Goal: Task Accomplishment & Management: Manage account settings

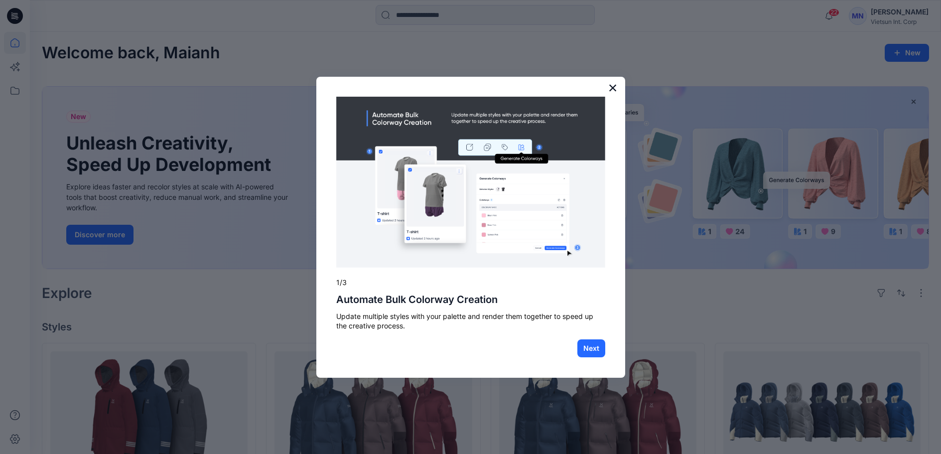
click at [614, 89] on button "×" at bounding box center [612, 88] width 9 height 16
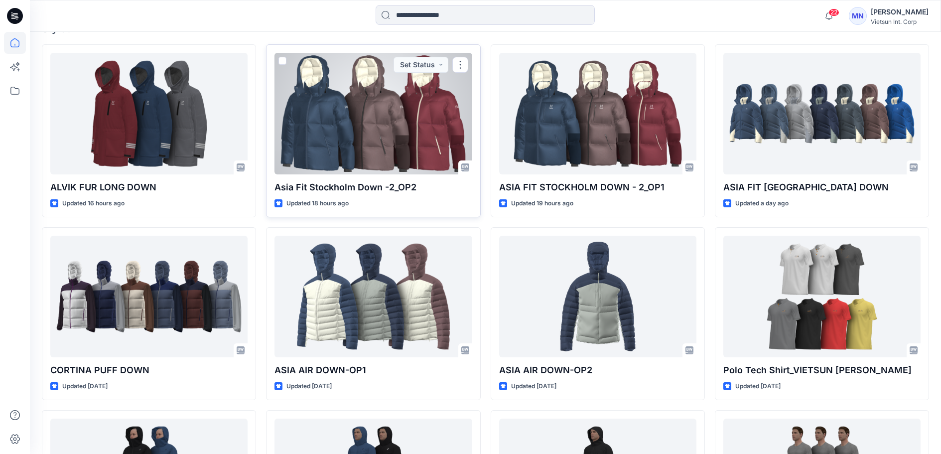
scroll to position [299, 0]
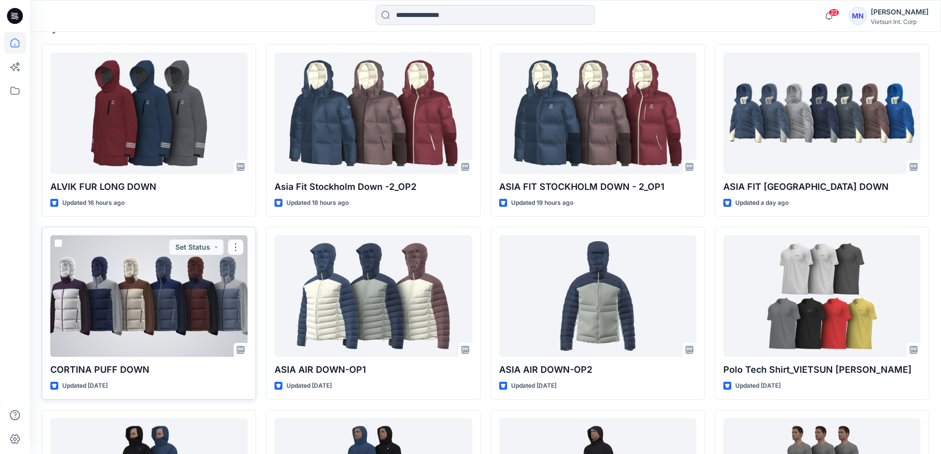
click at [144, 357] on div at bounding box center [148, 296] width 197 height 122
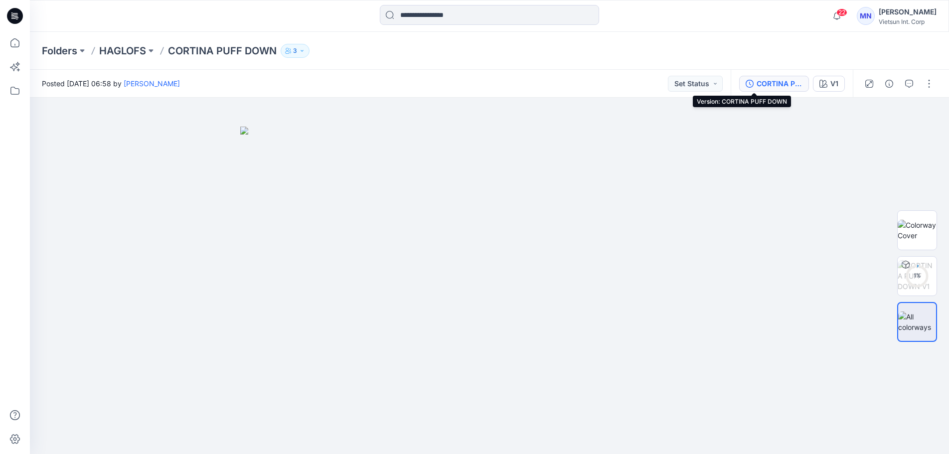
click at [761, 85] on div "CORTINA PUFF DOWN" at bounding box center [779, 83] width 46 height 11
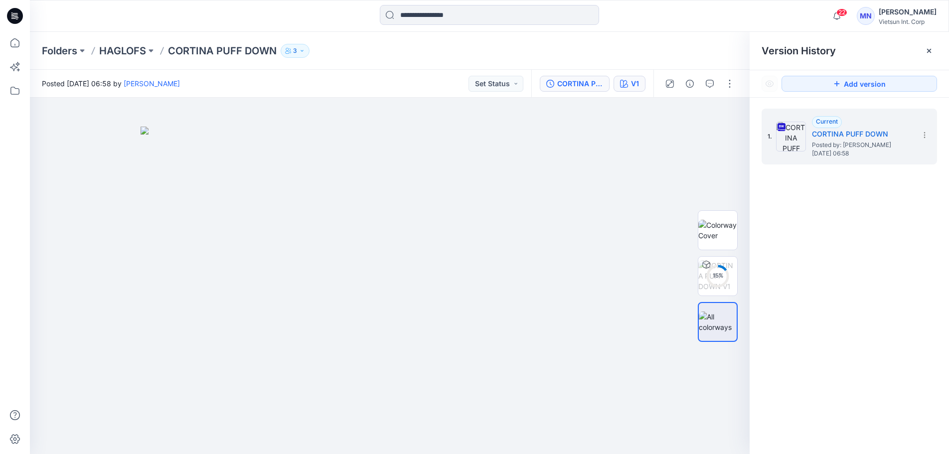
click at [625, 86] on button "V1" at bounding box center [629, 84] width 32 height 16
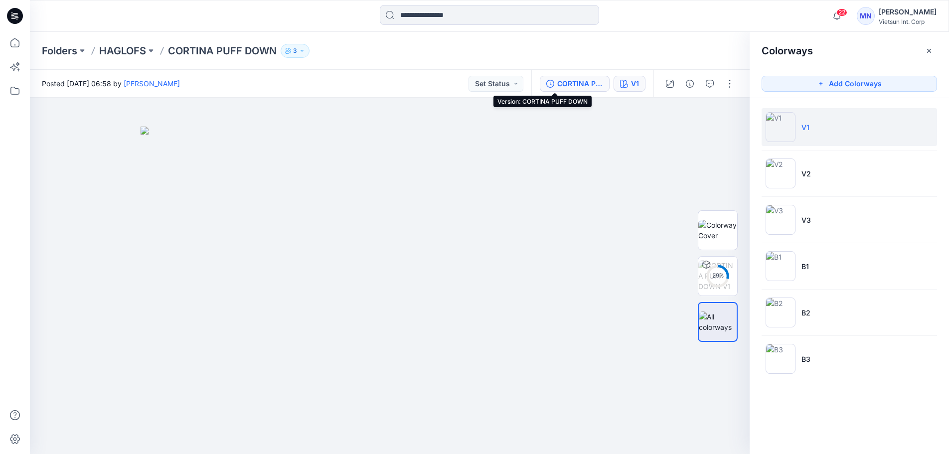
click at [569, 88] on div "CORTINA PUFF DOWN" at bounding box center [580, 83] width 46 height 11
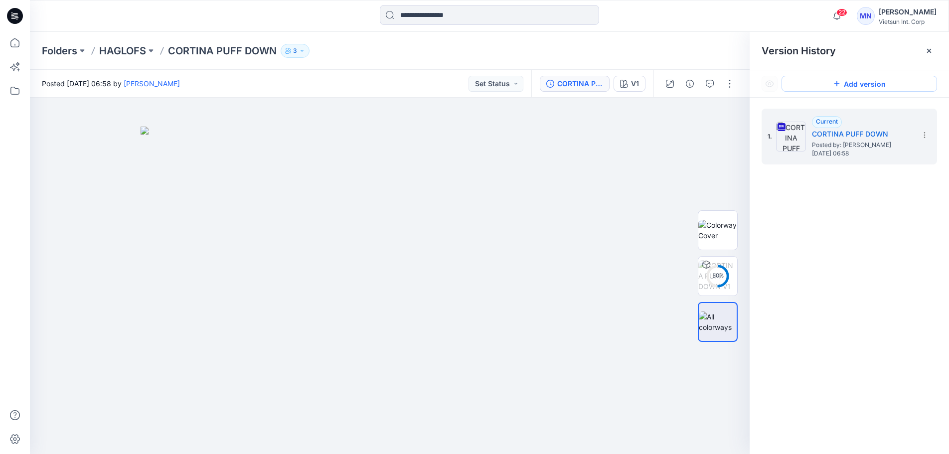
click at [836, 83] on icon at bounding box center [836, 84] width 8 height 8
click at [136, 55] on p "HAGLOFS" at bounding box center [122, 51] width 47 height 14
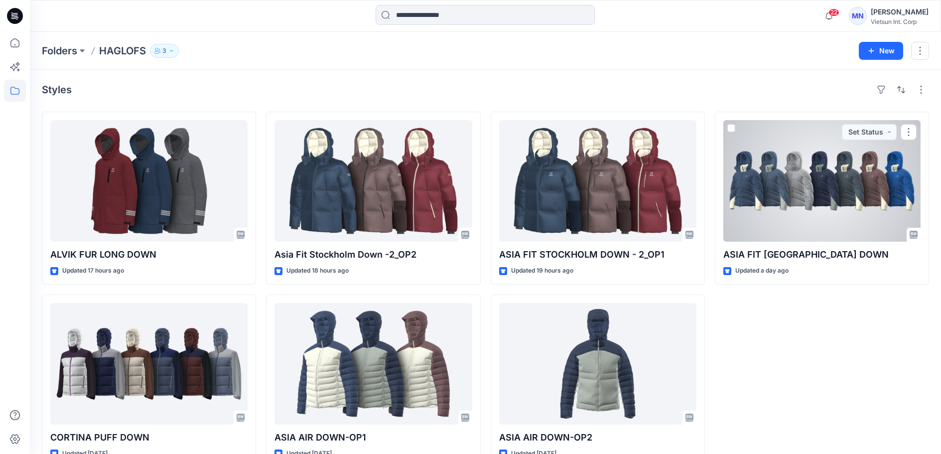
click at [857, 220] on div at bounding box center [821, 181] width 197 height 122
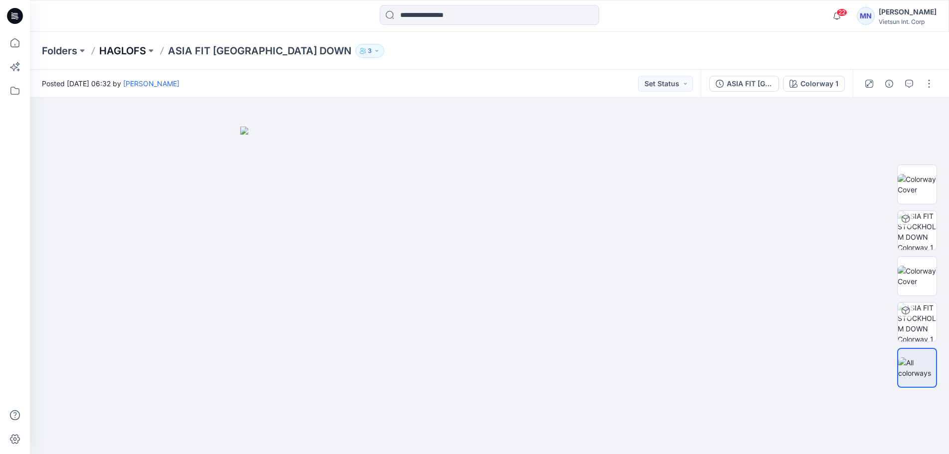
click at [118, 52] on p "HAGLOFS" at bounding box center [122, 51] width 47 height 14
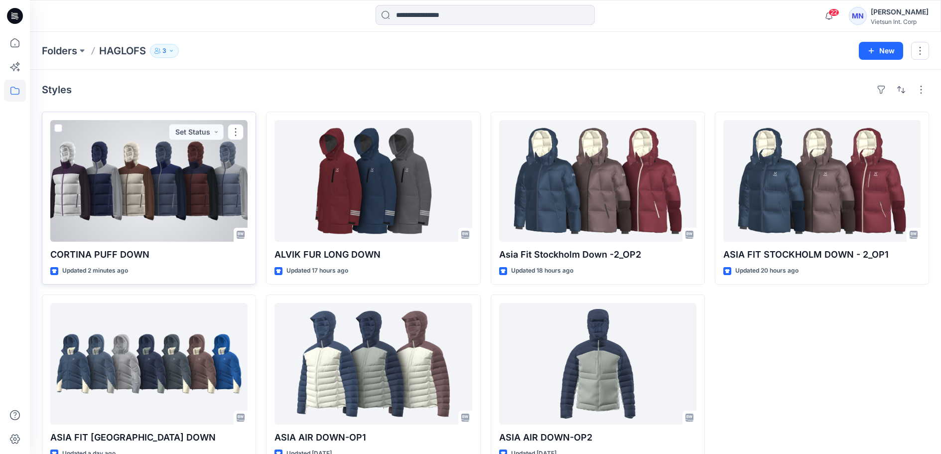
drag, startPoint x: 148, startPoint y: 255, endPoint x: 125, endPoint y: 255, distance: 22.9
click at [148, 255] on div "CORTINA PUFF DOWN Updated 2 minutes ago Set Status" at bounding box center [149, 198] width 214 height 173
click at [147, 262] on p "CORTINA PUFF DOWN" at bounding box center [148, 255] width 197 height 14
click at [129, 188] on div at bounding box center [148, 181] width 197 height 122
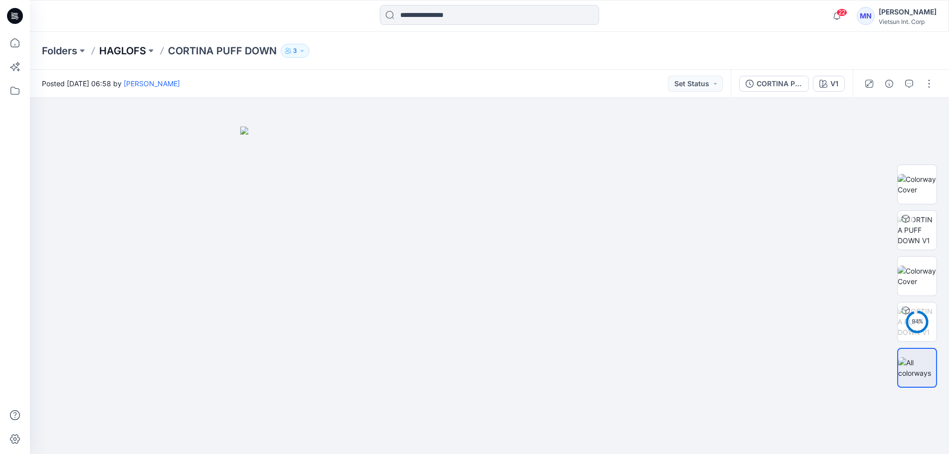
click at [139, 48] on p "HAGLOFS" at bounding box center [122, 51] width 47 height 14
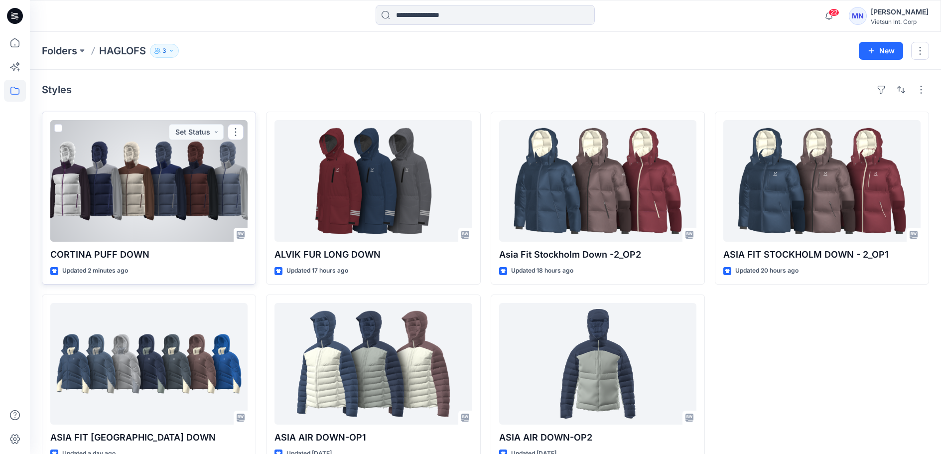
click at [103, 240] on div at bounding box center [148, 181] width 197 height 122
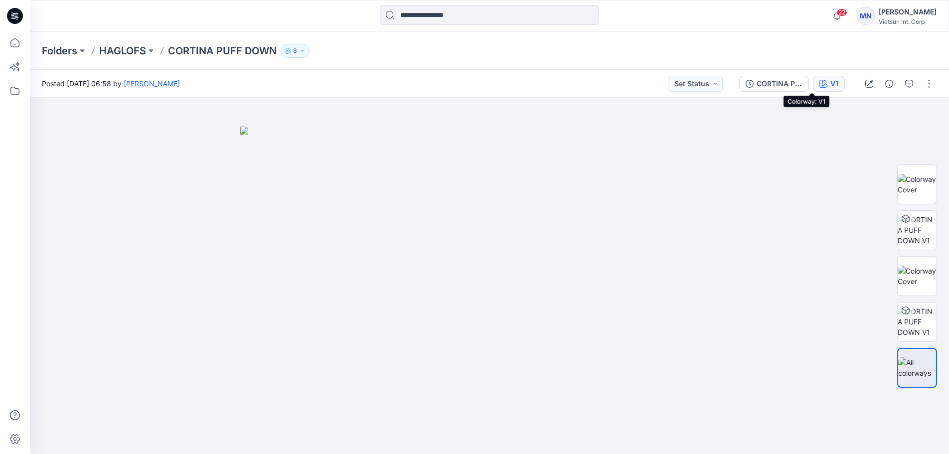
click at [813, 81] on button "V1" at bounding box center [829, 84] width 32 height 16
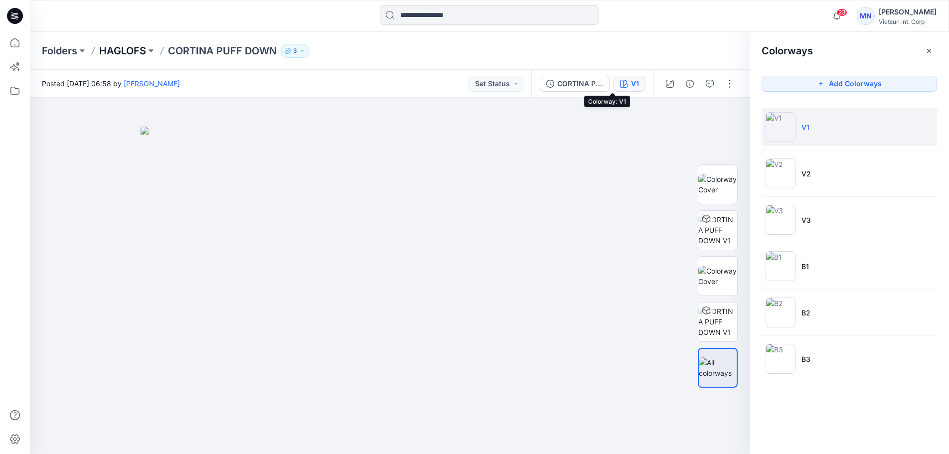
click at [125, 51] on p "HAGLOFS" at bounding box center [122, 51] width 47 height 14
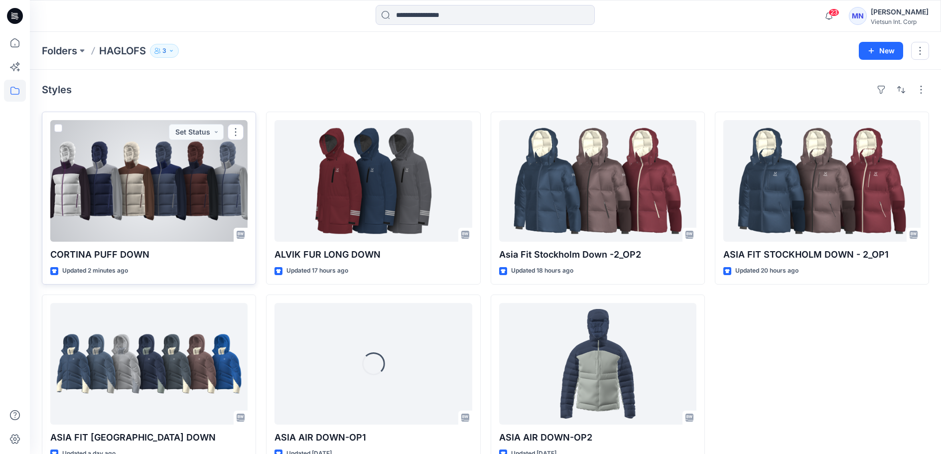
click at [194, 224] on div at bounding box center [148, 181] width 197 height 122
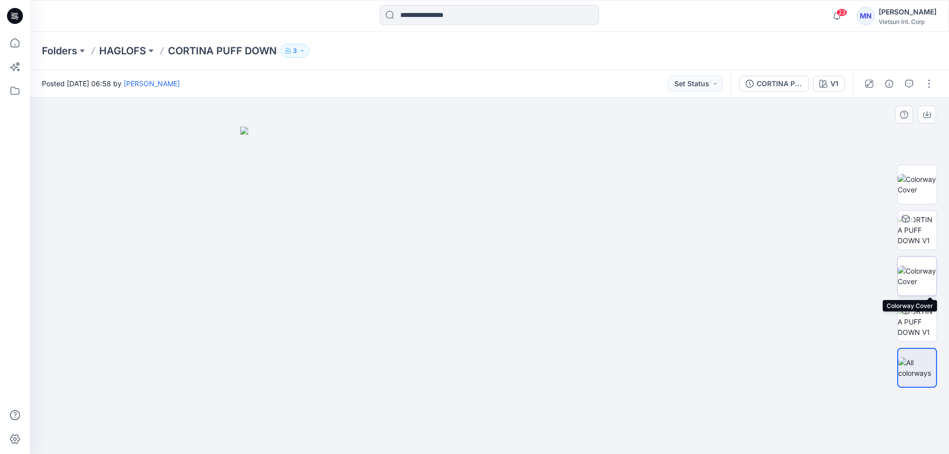
click at [918, 272] on img at bounding box center [916, 276] width 39 height 21
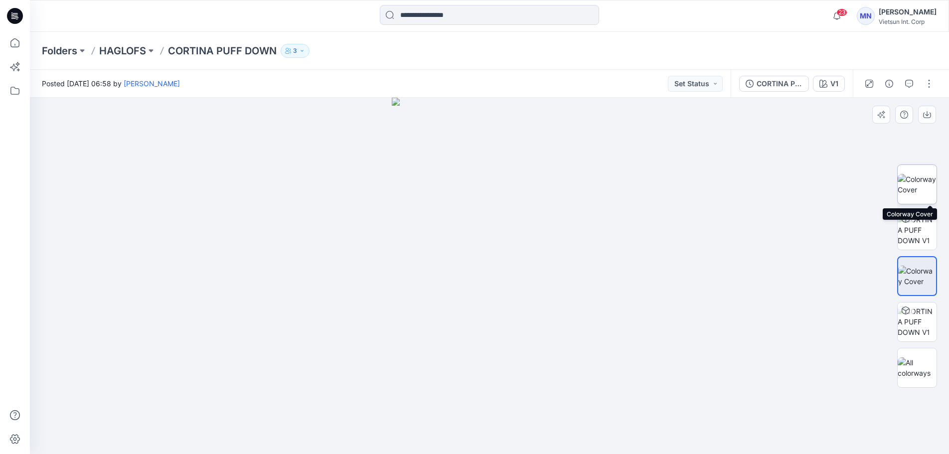
click at [925, 190] on img at bounding box center [916, 184] width 39 height 21
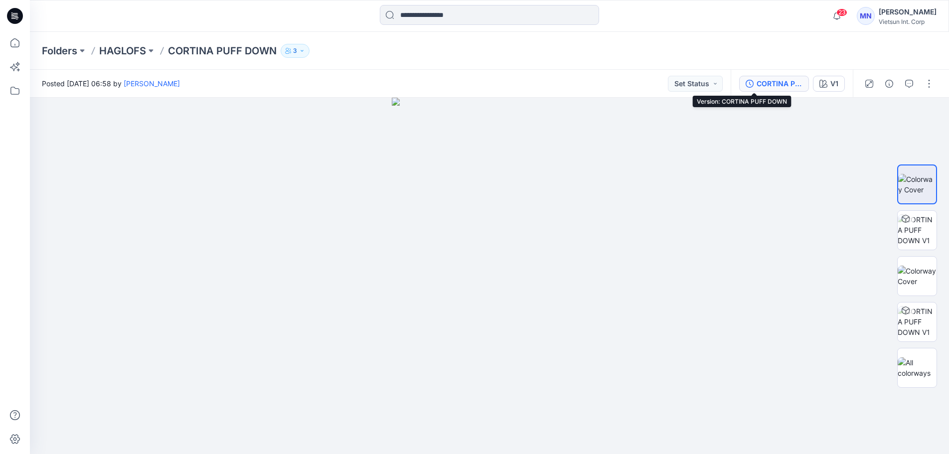
click at [772, 82] on div "CORTINA PUFF DOWN" at bounding box center [779, 83] width 46 height 11
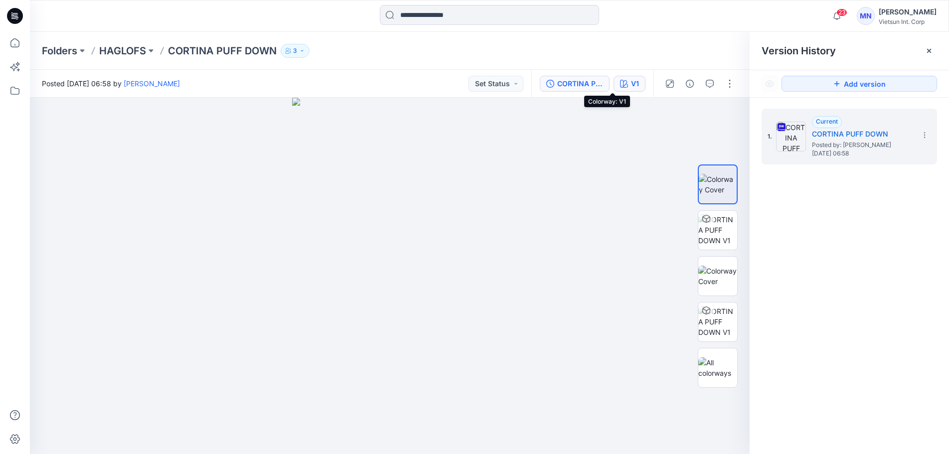
click at [625, 85] on button "V1" at bounding box center [629, 84] width 32 height 16
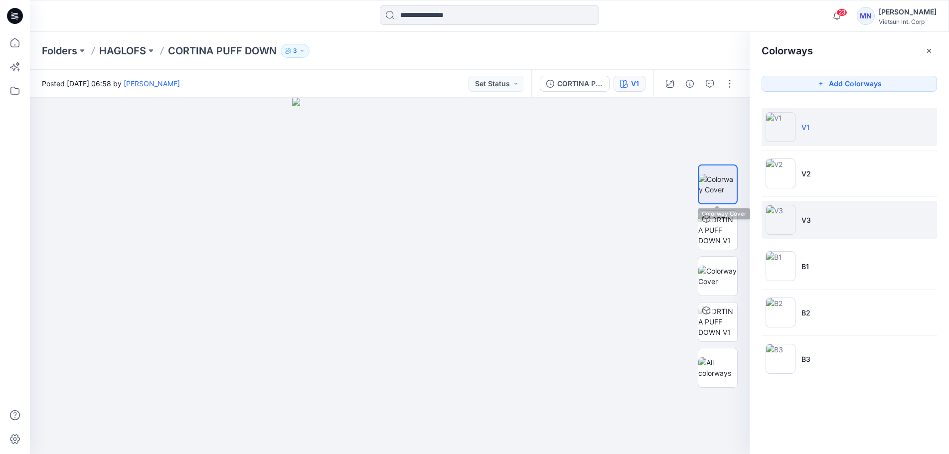
click at [782, 220] on img at bounding box center [780, 220] width 30 height 30
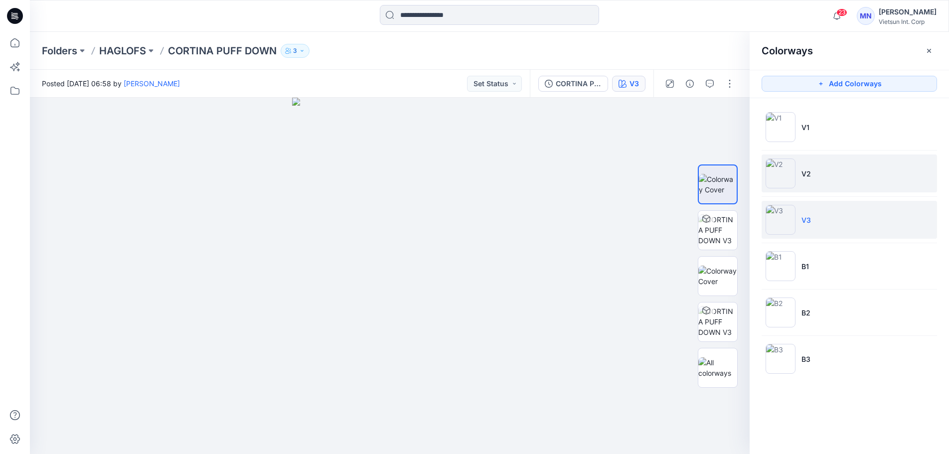
click at [806, 180] on li "V2" at bounding box center [848, 173] width 175 height 38
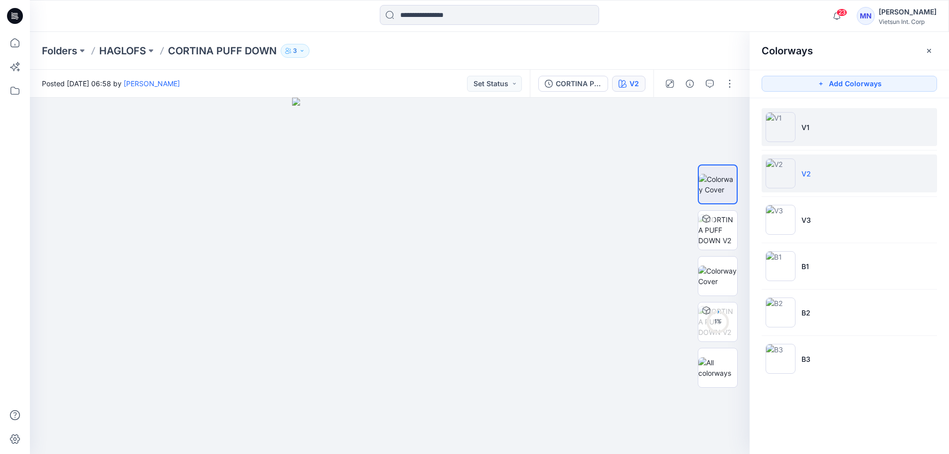
click at [812, 137] on li "V1" at bounding box center [848, 127] width 175 height 38
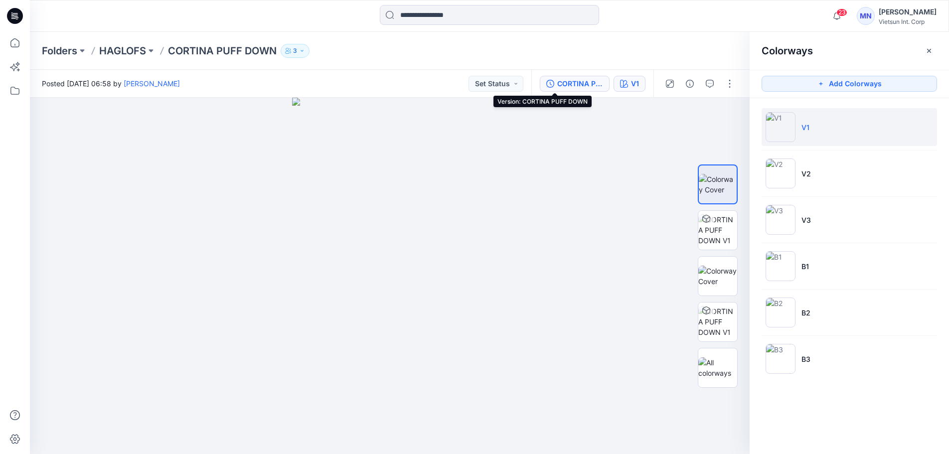
click at [540, 84] on button "CORTINA PUFF DOWN" at bounding box center [575, 84] width 70 height 16
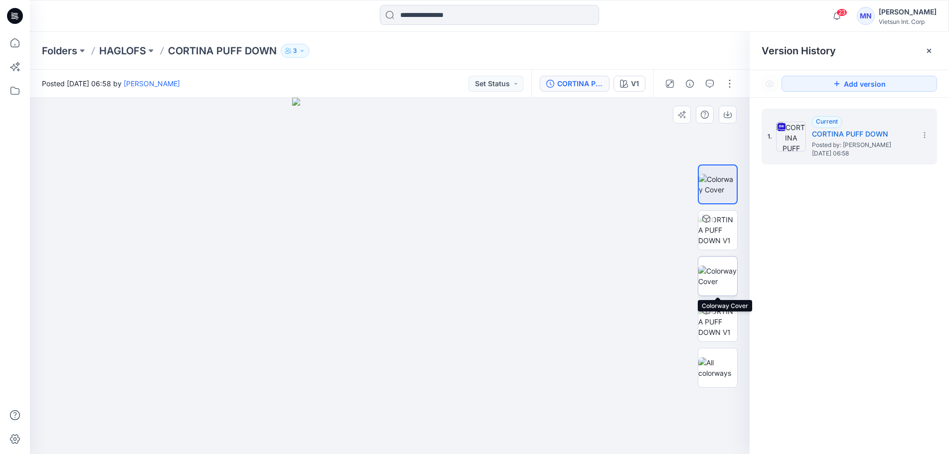
click at [717, 279] on img at bounding box center [717, 276] width 39 height 21
click at [868, 265] on div "1. Current CORTINA PUFF DOWN Posted by: Maianh Nguyen Friday, August 08, 2025 0…" at bounding box center [848, 283] width 199 height 371
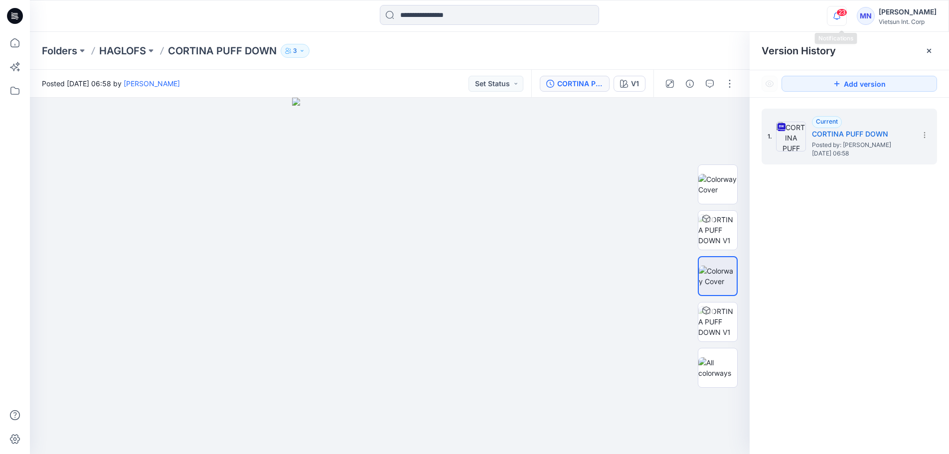
click at [840, 14] on icon "button" at bounding box center [836, 16] width 19 height 20
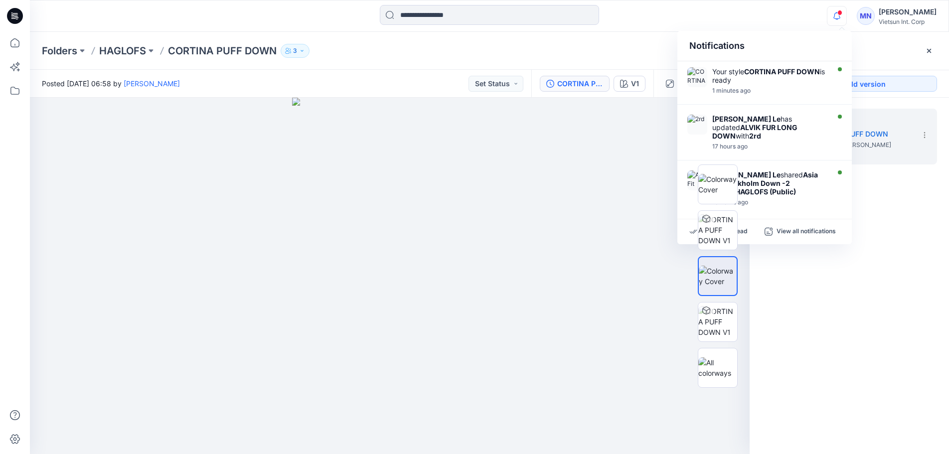
click at [875, 239] on div "1. Current CORTINA PUFF DOWN Posted by: Maianh Nguyen Friday, August 08, 2025 0…" at bounding box center [848, 283] width 199 height 371
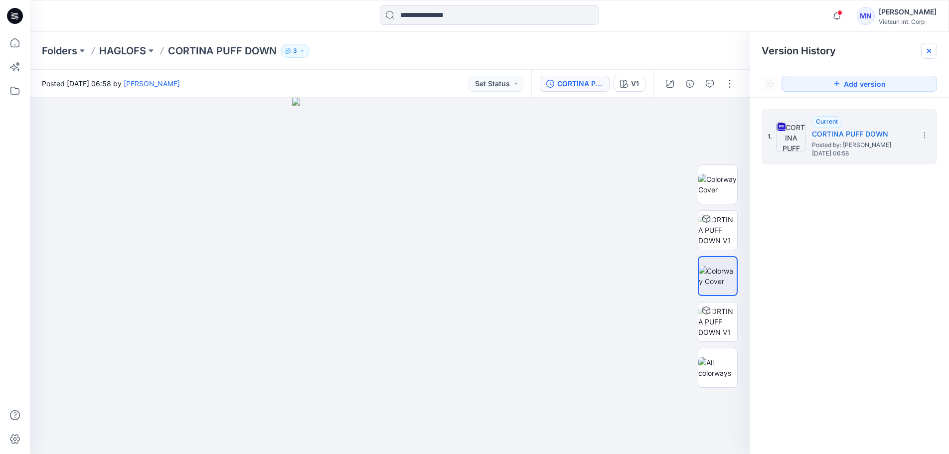
click at [925, 47] on icon at bounding box center [929, 51] width 8 height 8
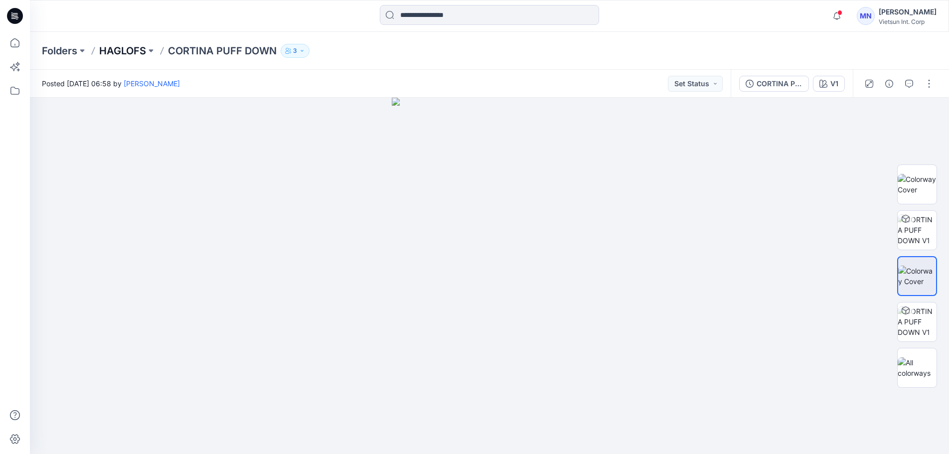
click at [126, 53] on p "HAGLOFS" at bounding box center [122, 51] width 47 height 14
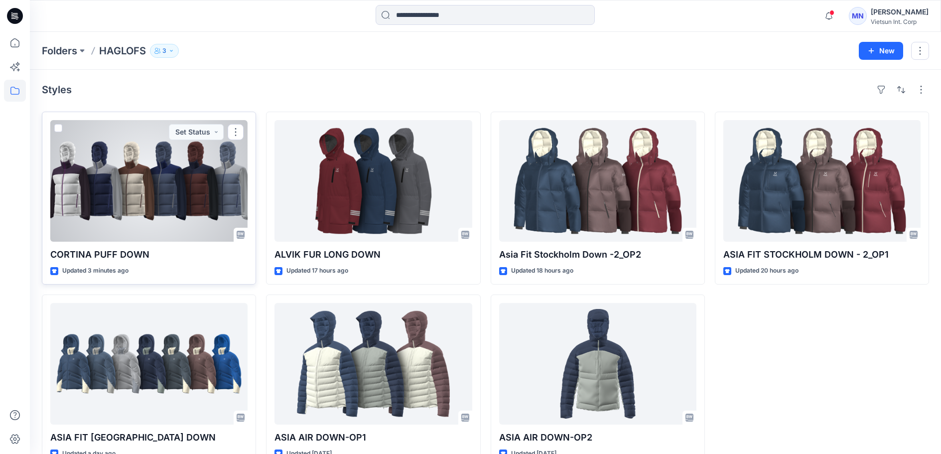
click at [201, 203] on div at bounding box center [148, 181] width 197 height 122
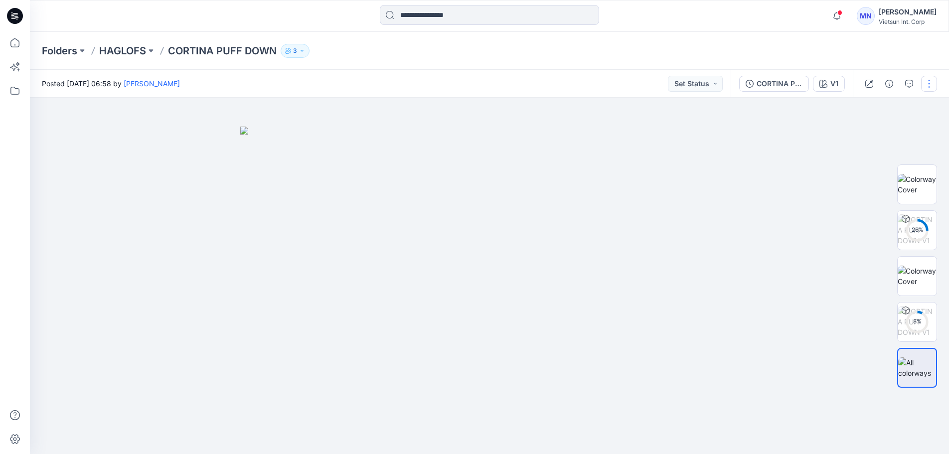
click at [929, 89] on button "button" at bounding box center [929, 84] width 16 height 16
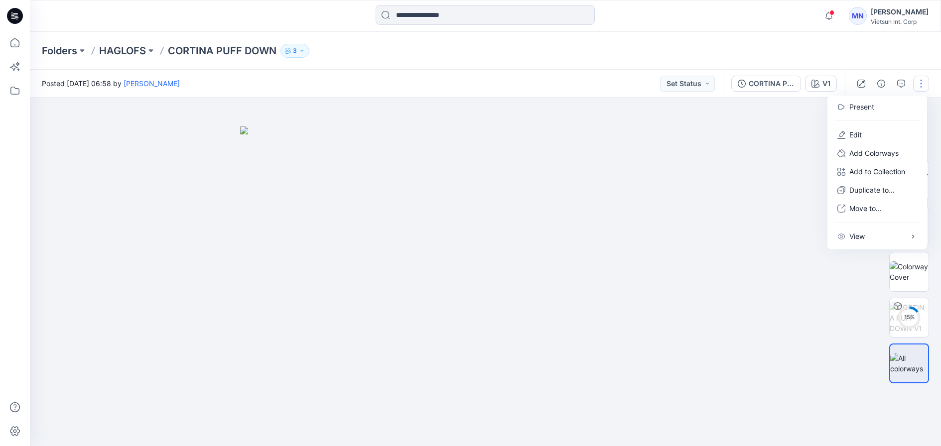
drag, startPoint x: 924, startPoint y: 83, endPoint x: 924, endPoint y: 77, distance: 6.0
click at [924, 84] on button "button" at bounding box center [921, 84] width 16 height 16
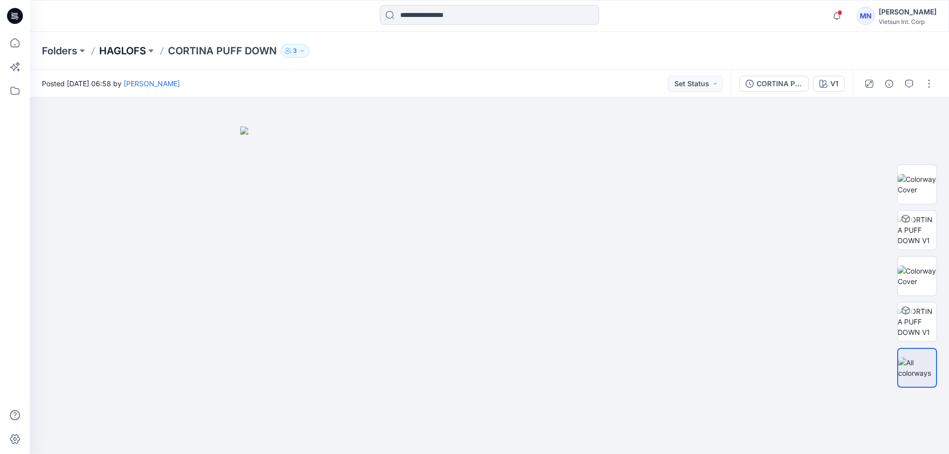
click at [125, 50] on p "HAGLOFS" at bounding box center [122, 51] width 47 height 14
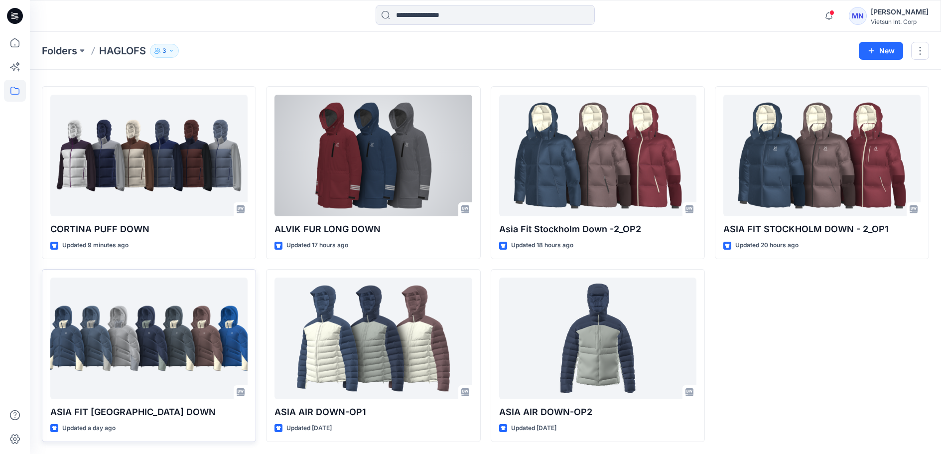
scroll to position [57, 0]
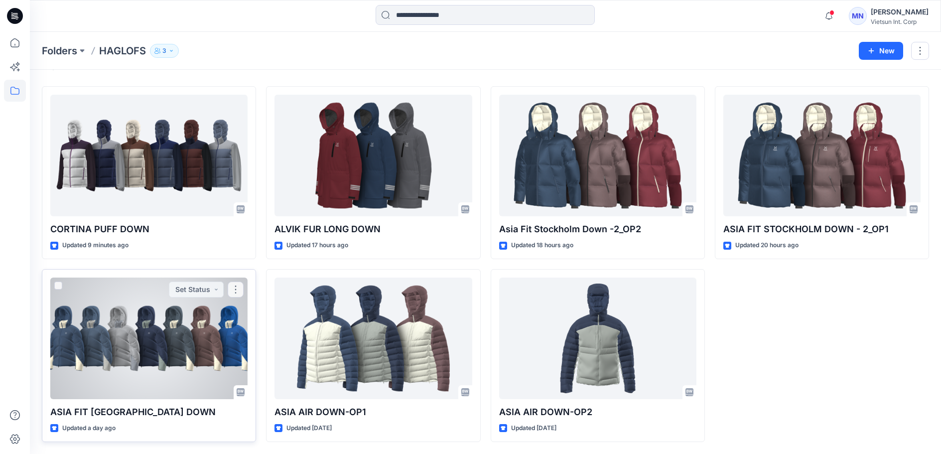
click at [113, 334] on div at bounding box center [148, 338] width 197 height 122
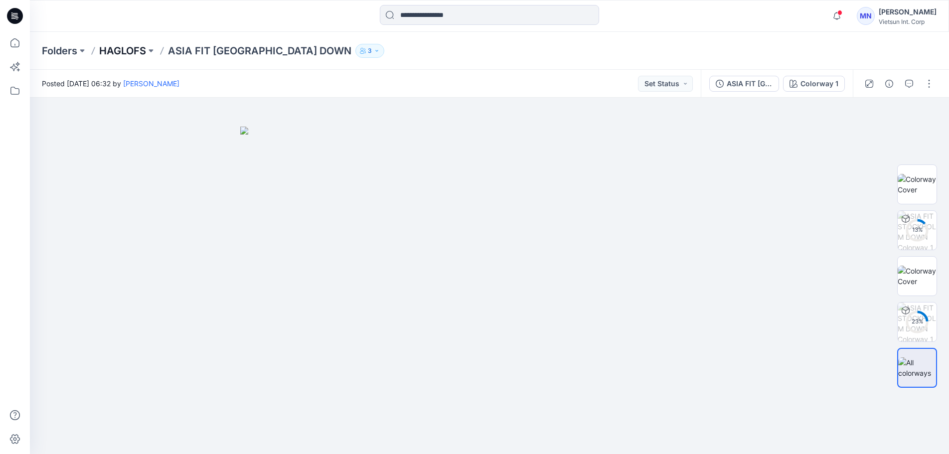
click at [129, 48] on p "HAGLOFS" at bounding box center [122, 51] width 47 height 14
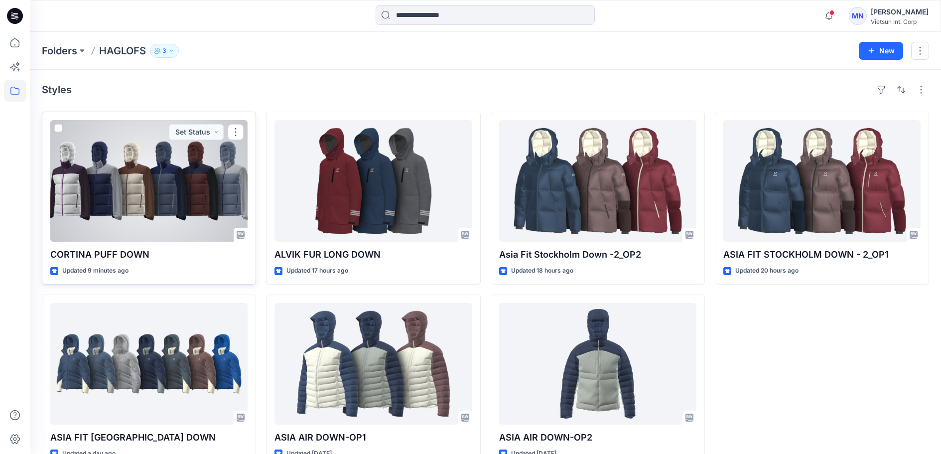
click at [112, 223] on div at bounding box center [148, 181] width 197 height 122
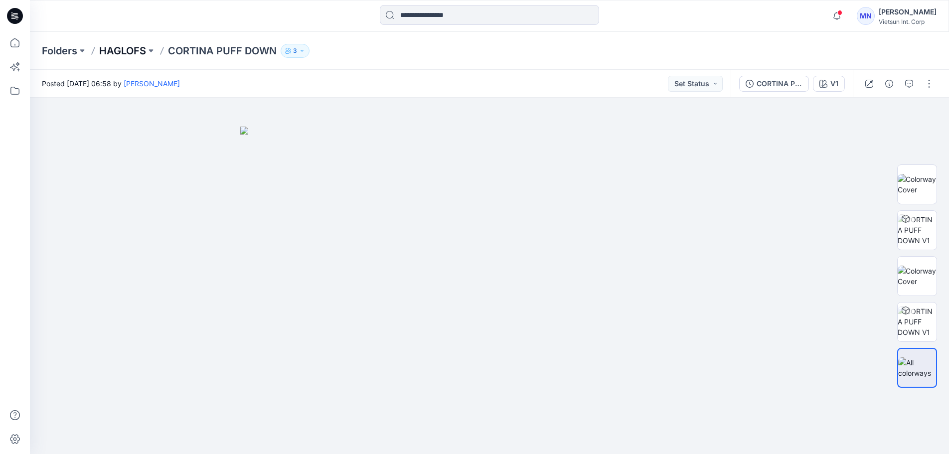
click at [127, 48] on p "HAGLOFS" at bounding box center [122, 51] width 47 height 14
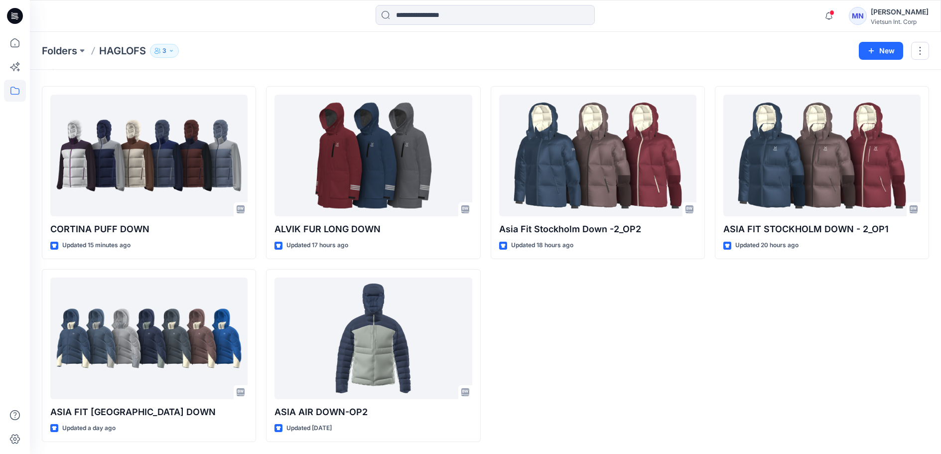
scroll to position [57, 0]
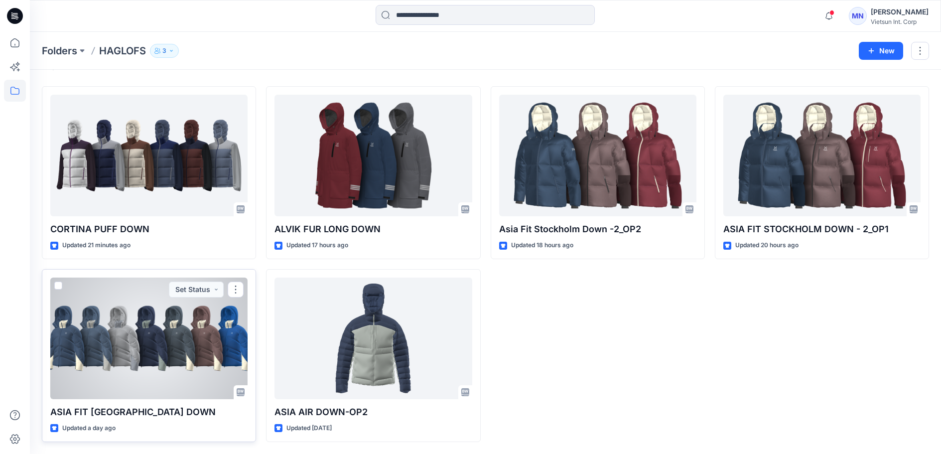
click at [173, 343] on div at bounding box center [148, 338] width 197 height 122
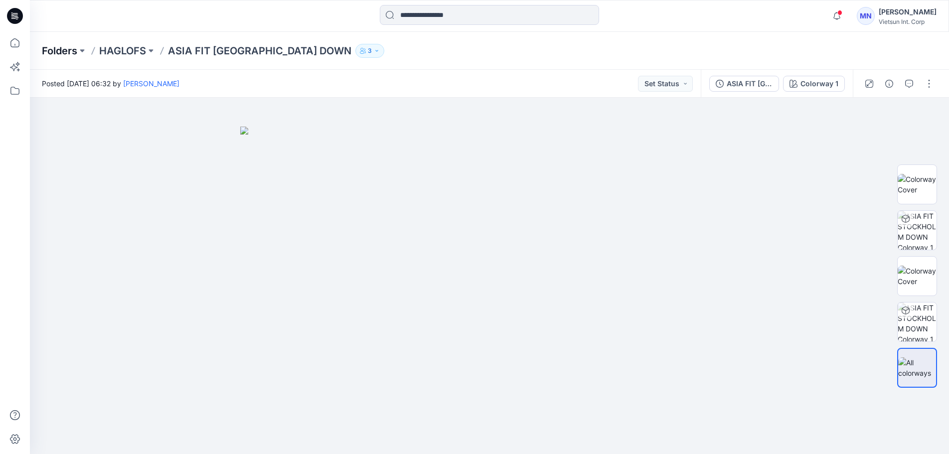
click at [66, 48] on p "Folders" at bounding box center [59, 51] width 35 height 14
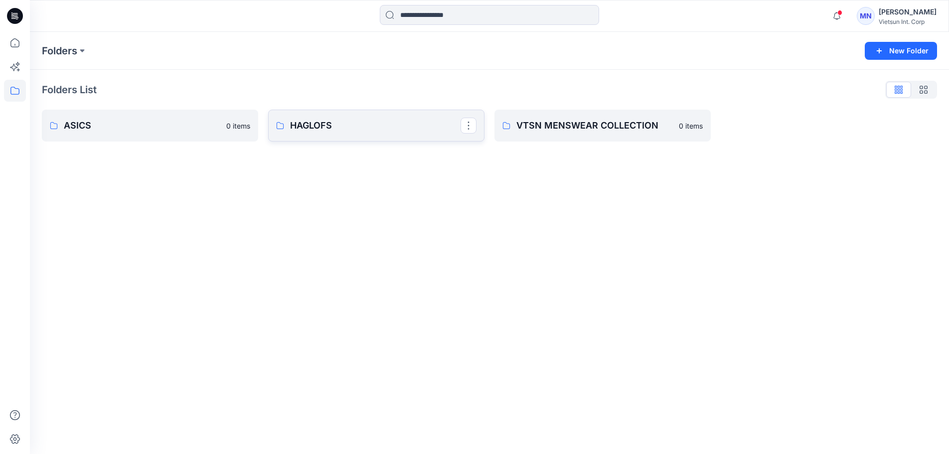
click at [329, 133] on p "HAGLOFS" at bounding box center [375, 126] width 170 height 14
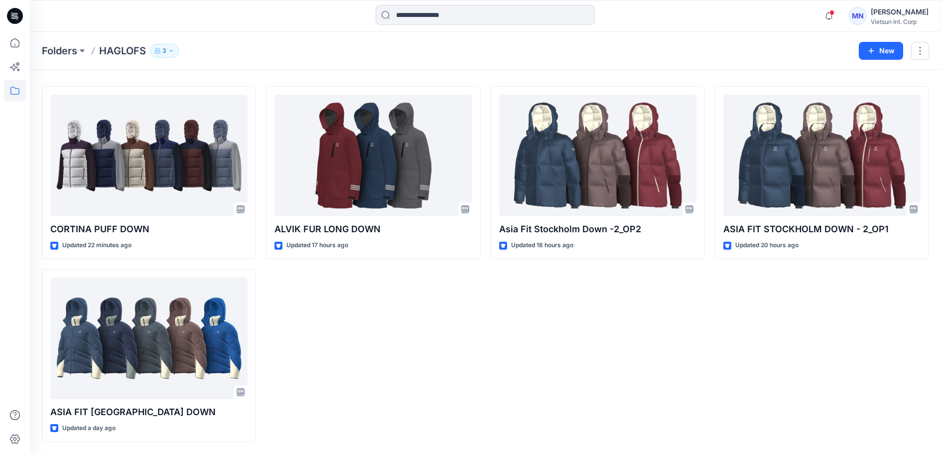
scroll to position [57, 0]
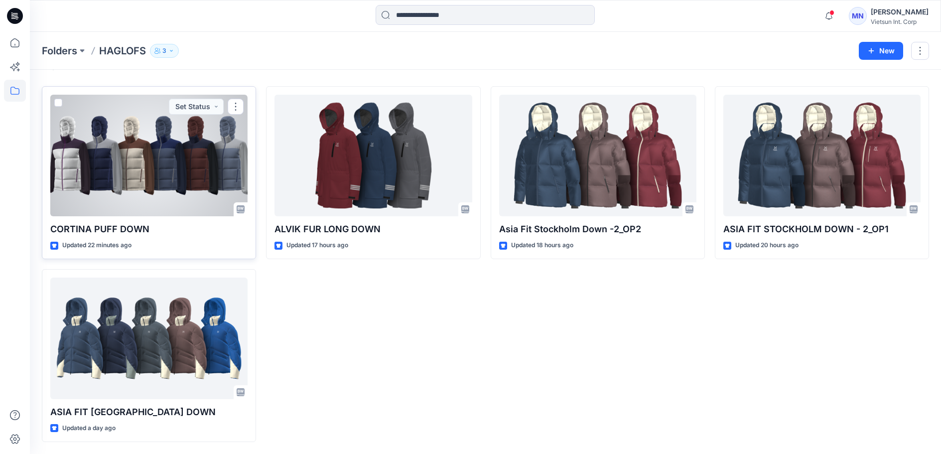
click at [142, 222] on p "CORTINA PUFF DOWN" at bounding box center [148, 229] width 197 height 14
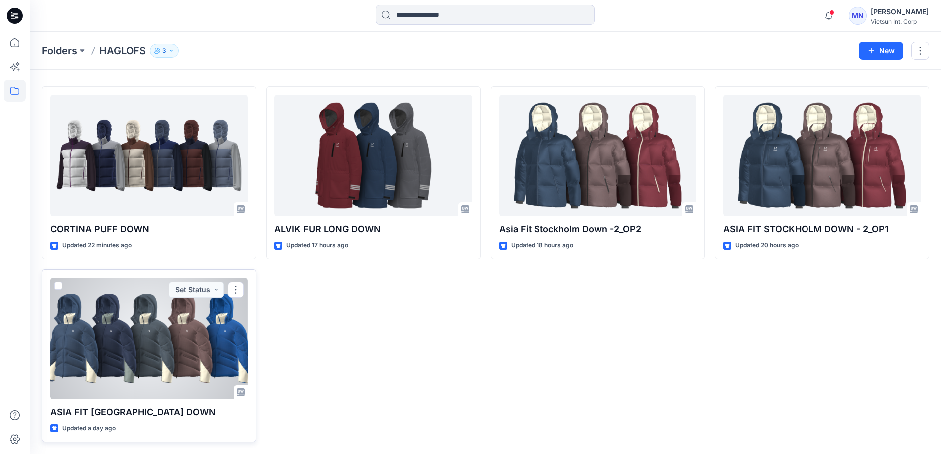
click at [139, 338] on div at bounding box center [148, 338] width 197 height 122
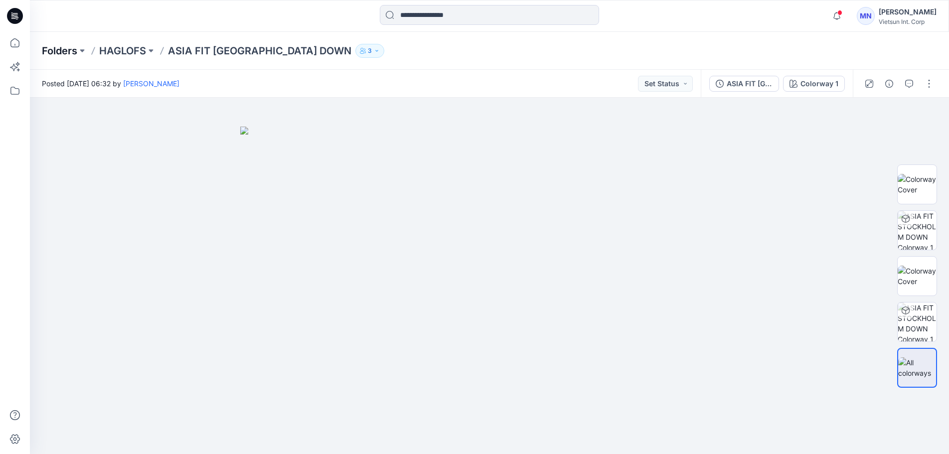
click at [65, 52] on p "Folders" at bounding box center [59, 51] width 35 height 14
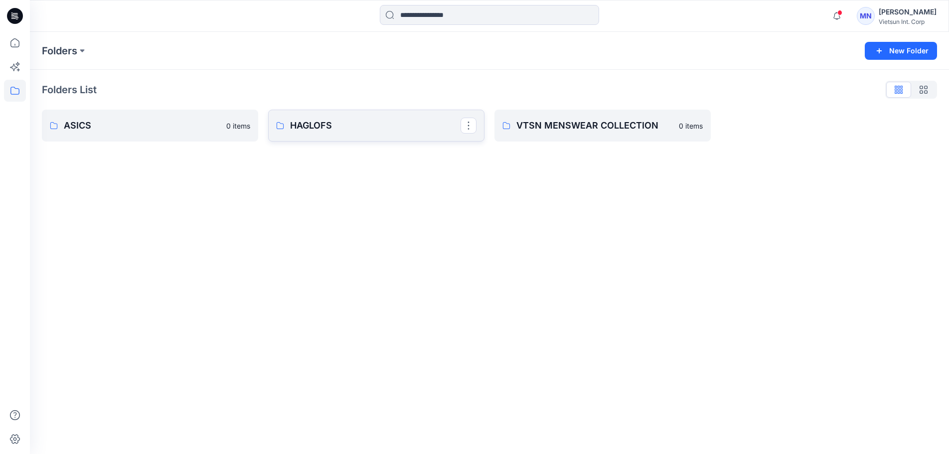
click at [357, 128] on p "HAGLOFS" at bounding box center [375, 126] width 170 height 14
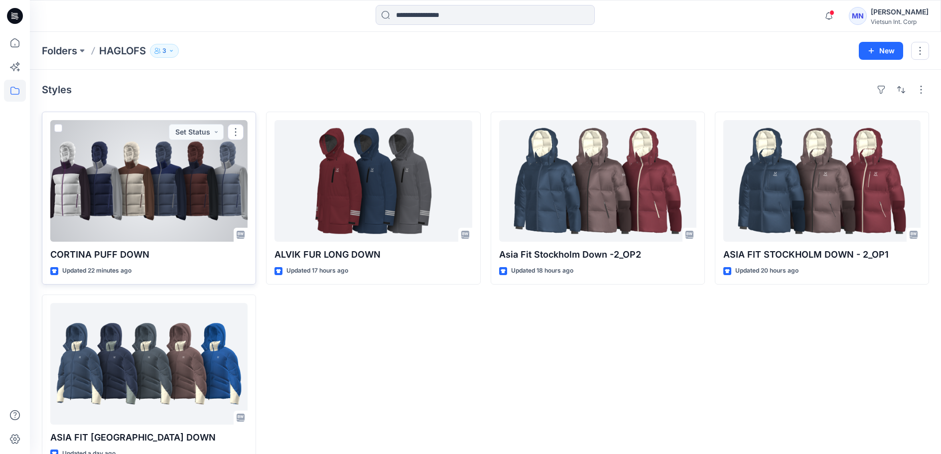
click at [142, 214] on div at bounding box center [148, 181] width 197 height 122
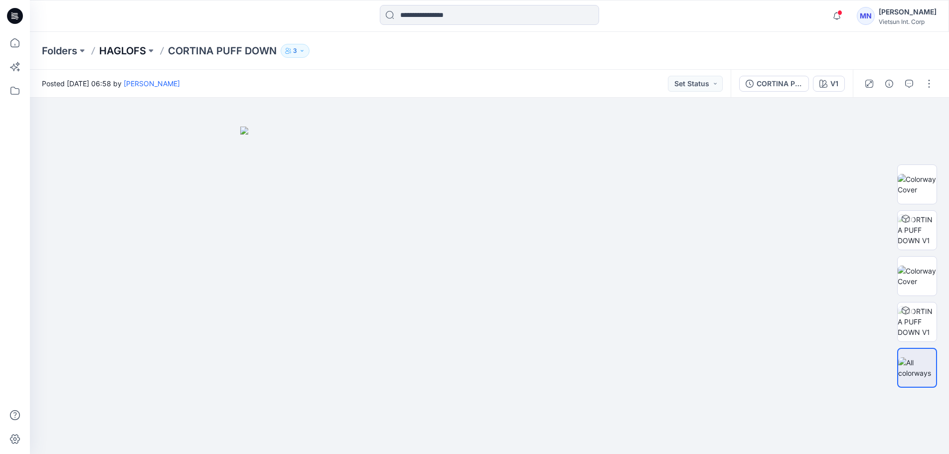
click at [123, 50] on p "HAGLOFS" at bounding box center [122, 51] width 47 height 14
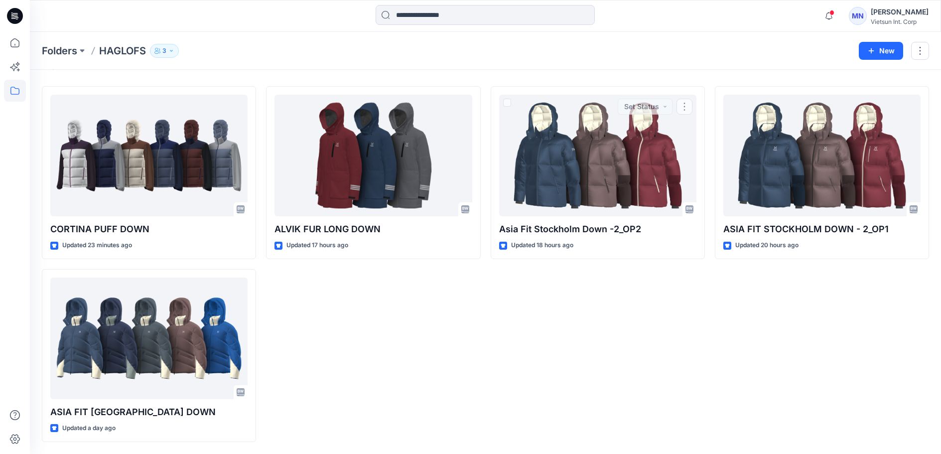
scroll to position [57, 0]
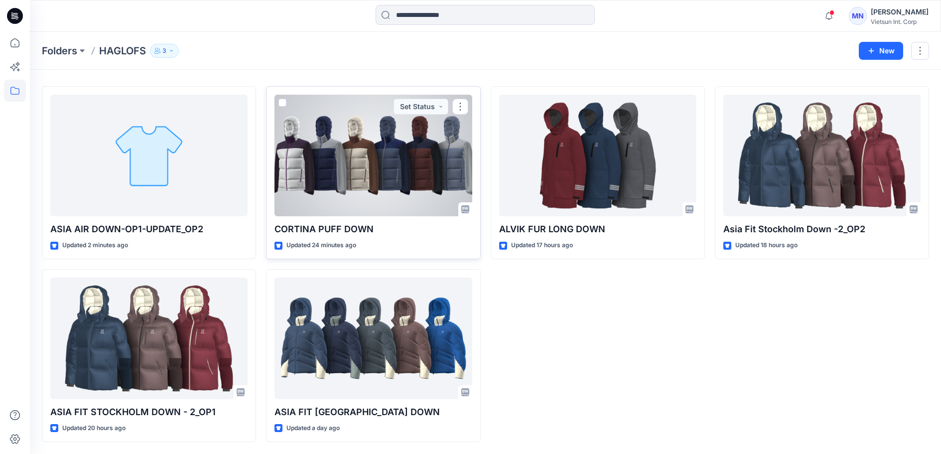
scroll to position [57, 0]
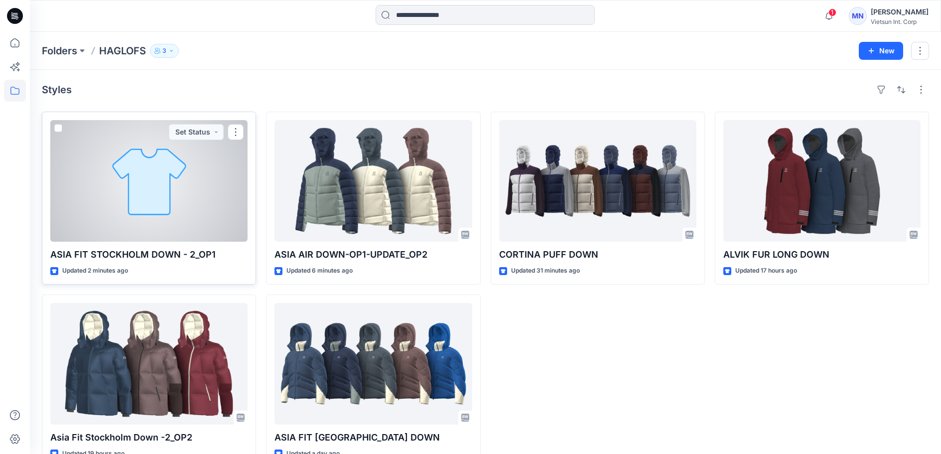
click at [123, 252] on div "ASIA FIT STOCKHOLM DOWN - 2​_OP1 Updated 2 minutes ago Set Status" at bounding box center [149, 198] width 214 height 173
click at [179, 205] on div at bounding box center [148, 181] width 197 height 122
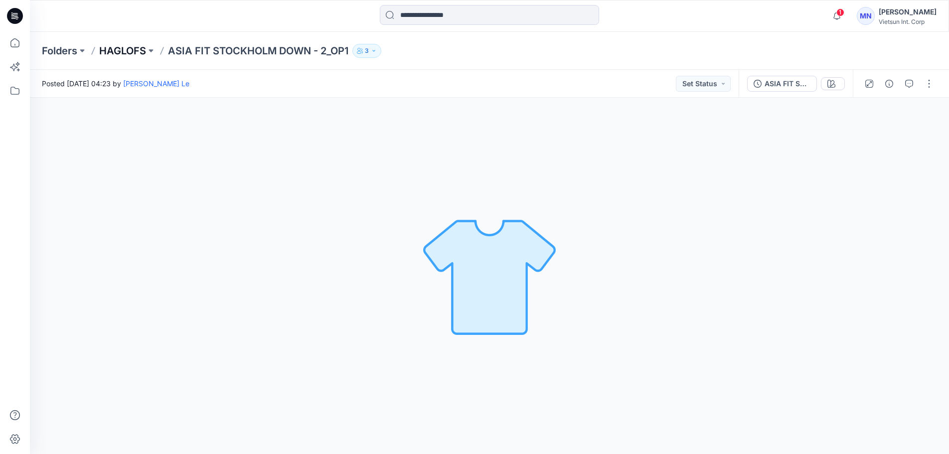
click at [133, 51] on p "HAGLOFS" at bounding box center [122, 51] width 47 height 14
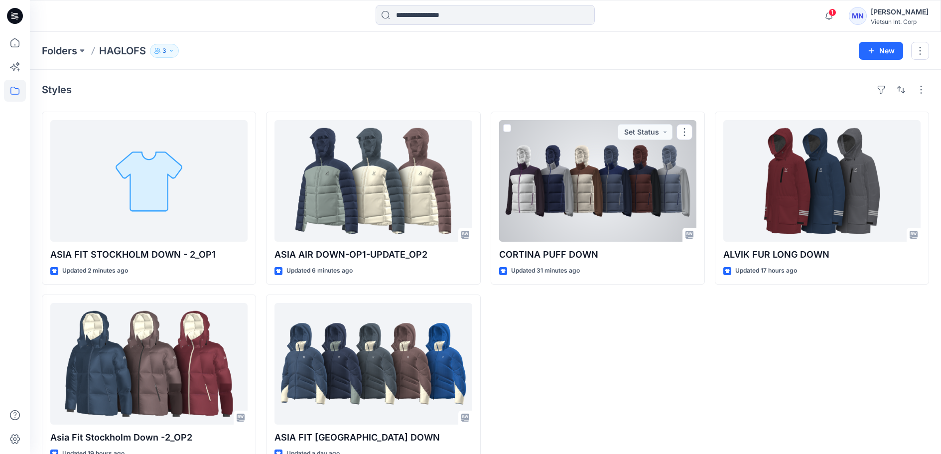
click at [586, 188] on div at bounding box center [597, 181] width 197 height 122
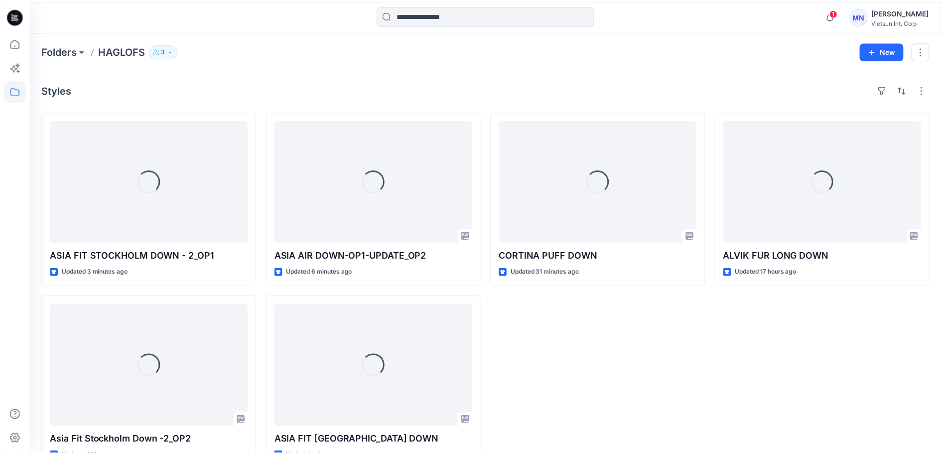
scroll to position [57, 0]
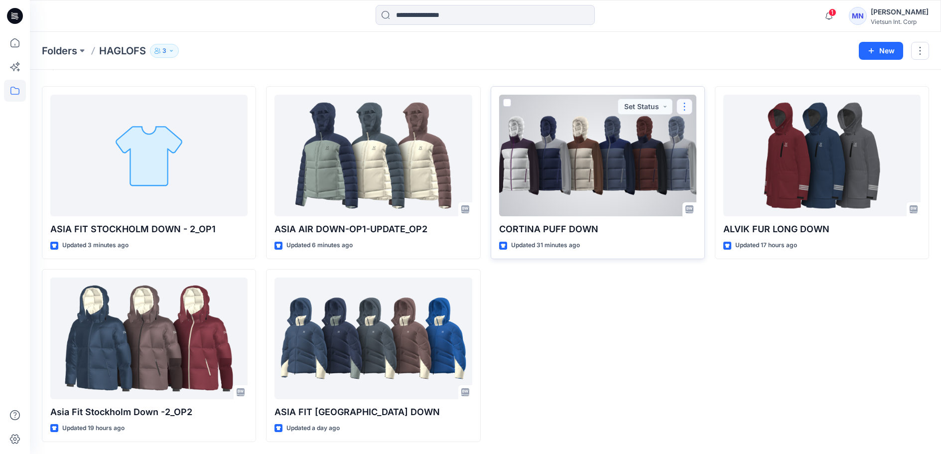
click at [684, 99] on button "button" at bounding box center [685, 107] width 16 height 16
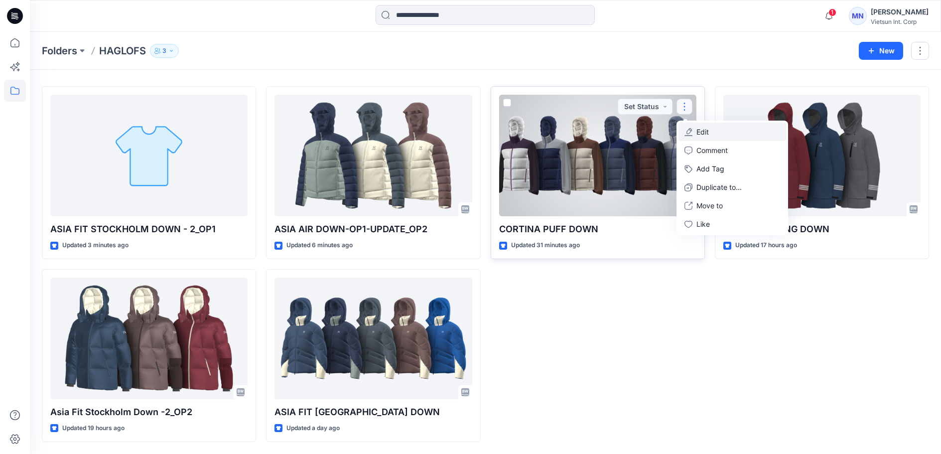
click at [729, 123] on button "Edit" at bounding box center [733, 132] width 108 height 18
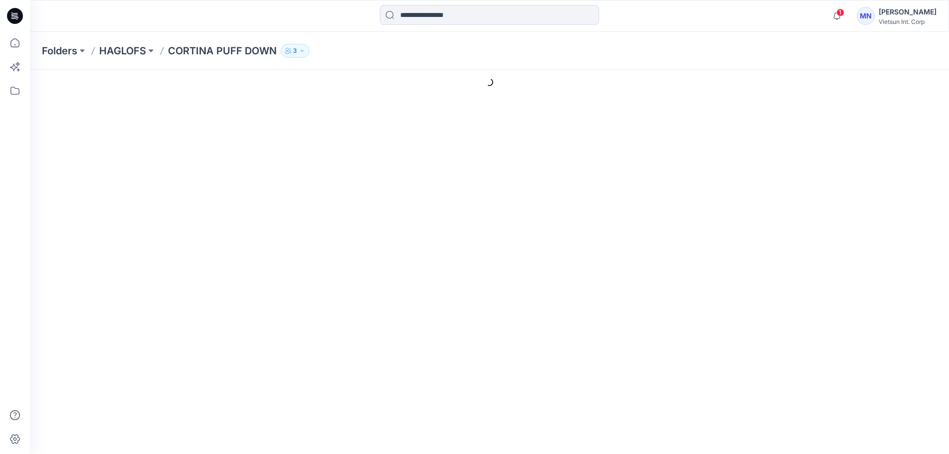
type input "**********"
type input "**"
type input "**********"
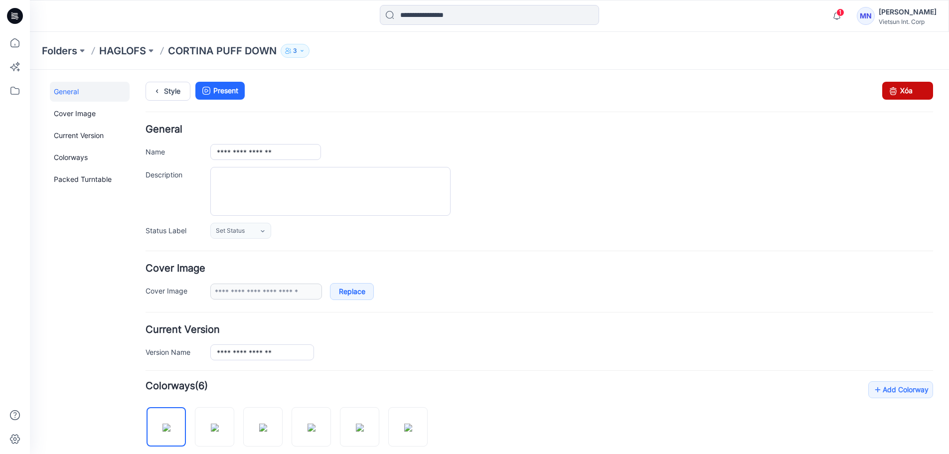
click at [889, 90] on icon at bounding box center [893, 91] width 14 height 18
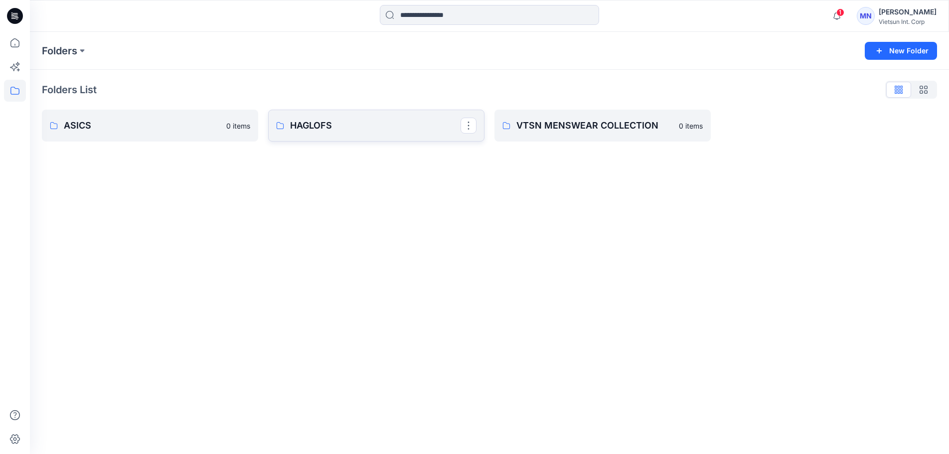
click at [335, 125] on p "HAGLOFS" at bounding box center [375, 126] width 170 height 14
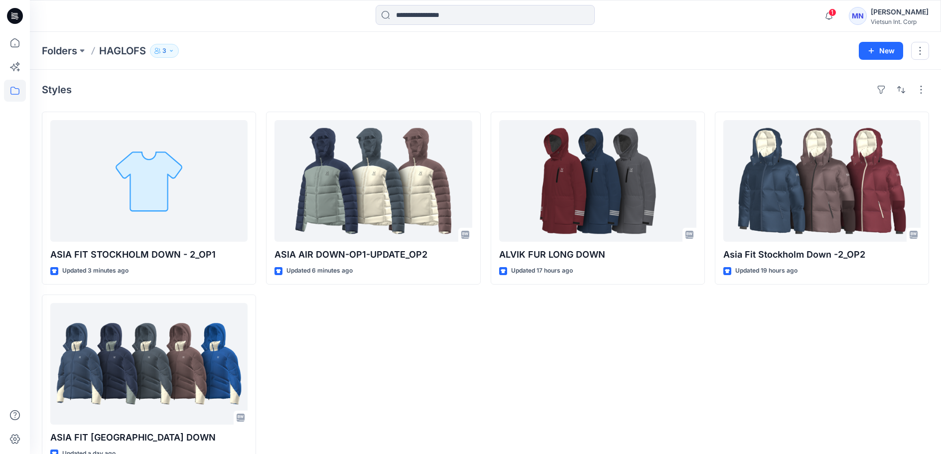
click at [529, 373] on div "ALVIK FUR LONG DOWN Updated 17 hours ago" at bounding box center [598, 290] width 214 height 356
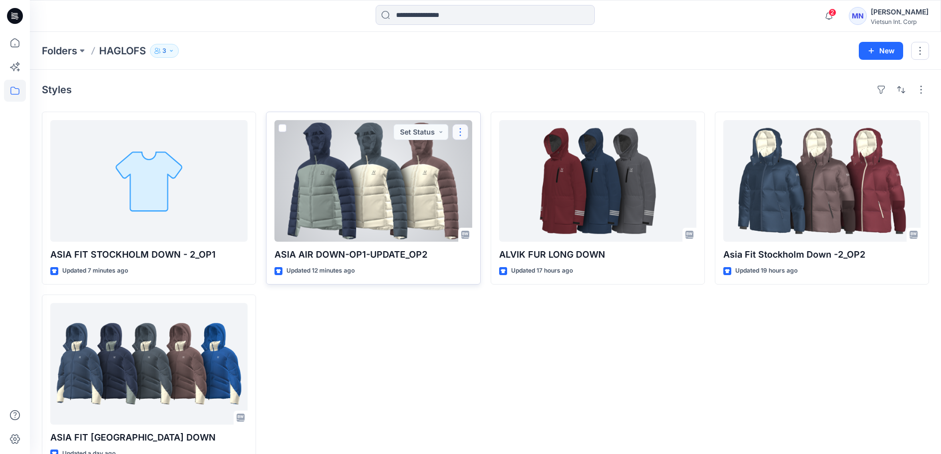
click at [462, 140] on button "button" at bounding box center [460, 132] width 16 height 16
click at [408, 188] on div at bounding box center [373, 181] width 197 height 122
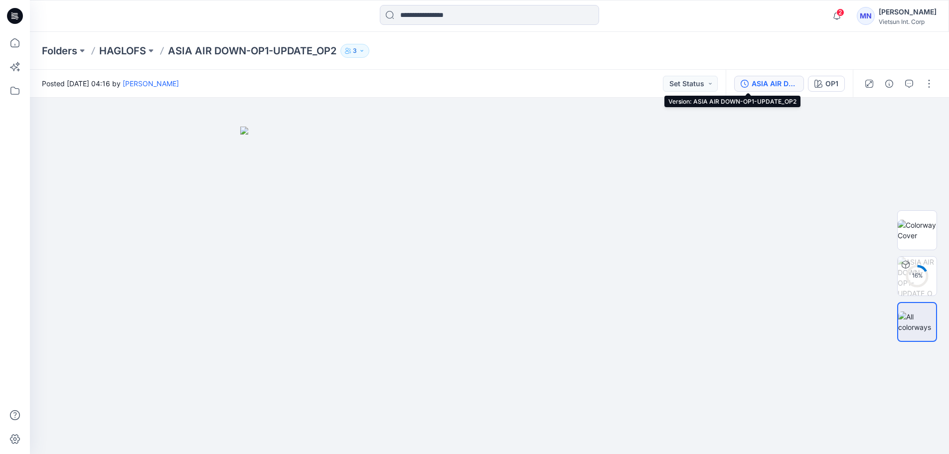
click at [751, 85] on div "ASIA AIR DOWN-OP1-UPDATE_OP2" at bounding box center [774, 83] width 46 height 11
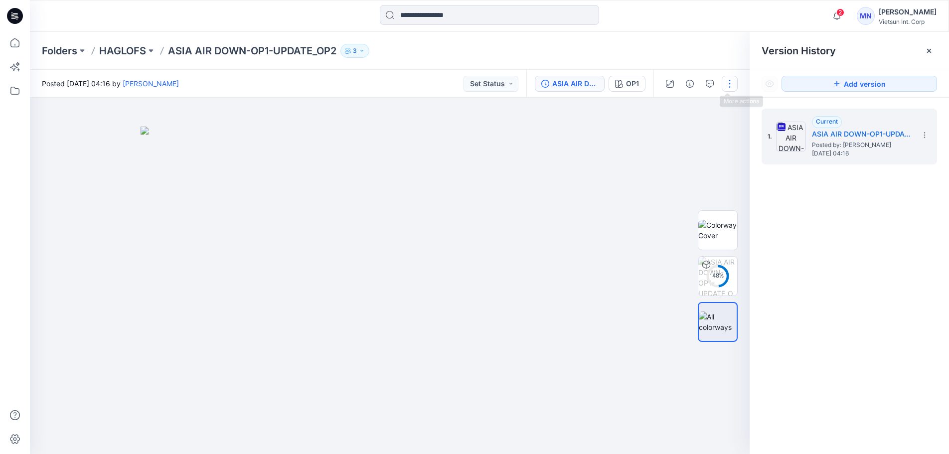
click at [726, 85] on button "button" at bounding box center [729, 84] width 16 height 16
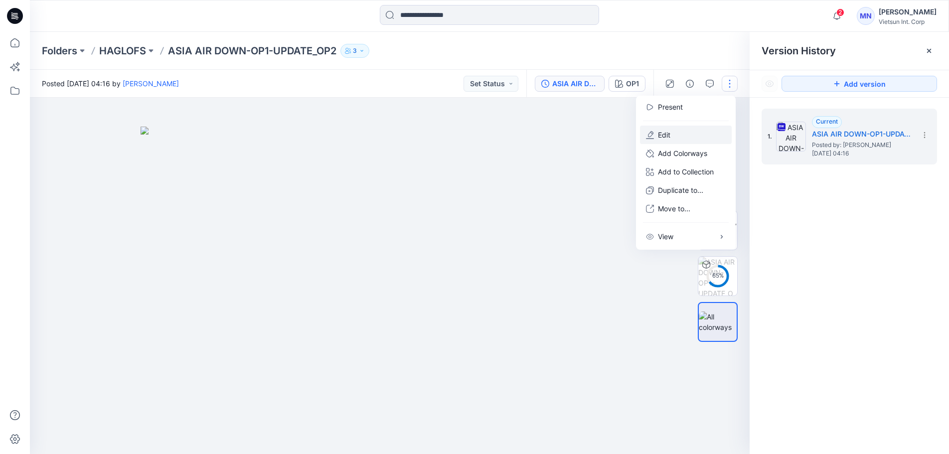
click at [686, 143] on button "Edit" at bounding box center [686, 135] width 92 height 18
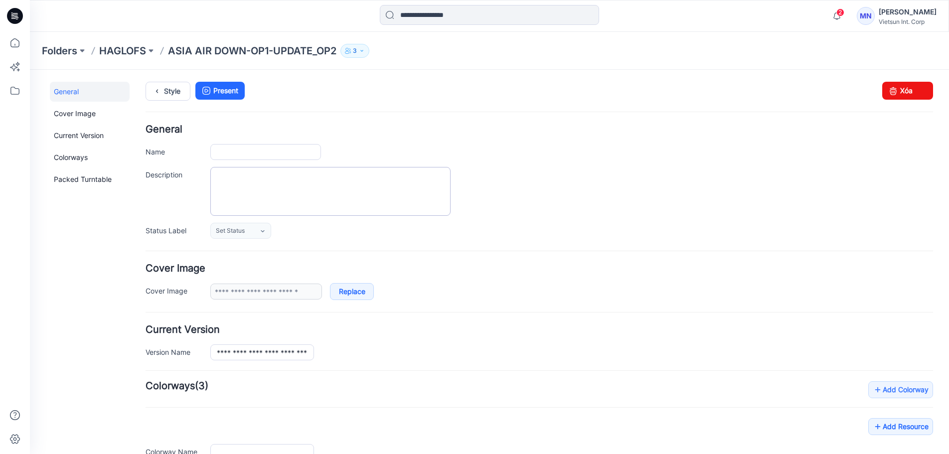
type input "**********"
type input "***"
type input "**********"
drag, startPoint x: 898, startPoint y: 94, endPoint x: 547, endPoint y: 117, distance: 351.9
click at [898, 94] on link "Xóa" at bounding box center [907, 91] width 51 height 18
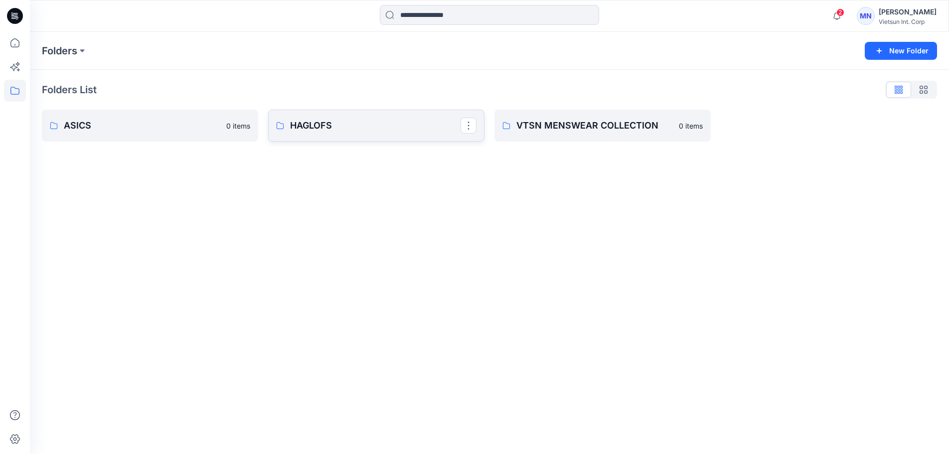
click at [350, 122] on p "HAGLOFS" at bounding box center [375, 126] width 170 height 14
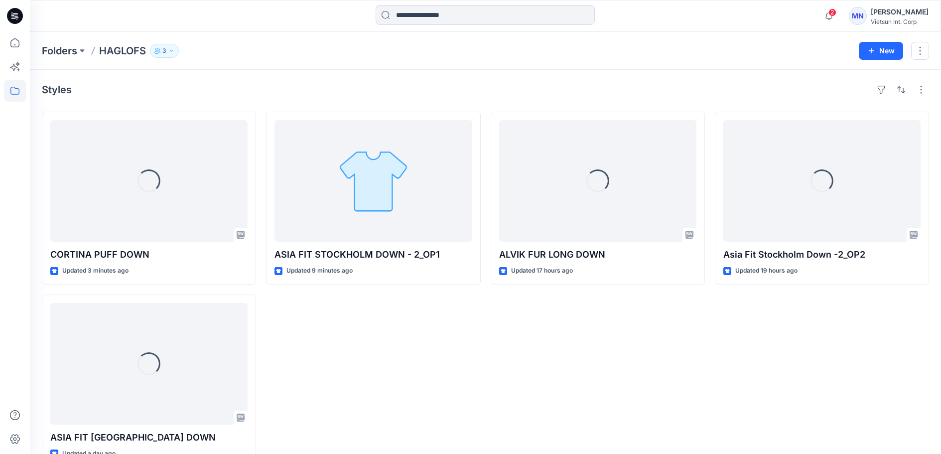
click at [429, 360] on div "ASIA FIT [GEOGRAPHIC_DATA] DOWN - 2​_OP1 Updated 9 minutes ago" at bounding box center [373, 290] width 214 height 356
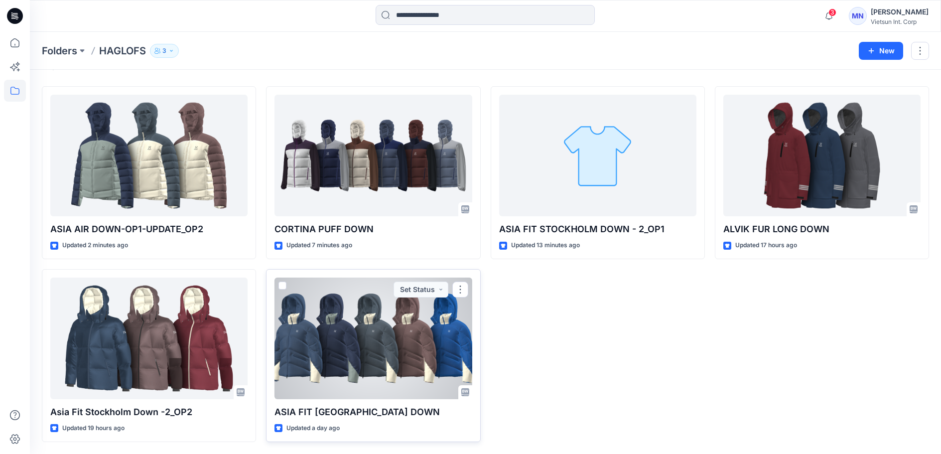
scroll to position [57, 0]
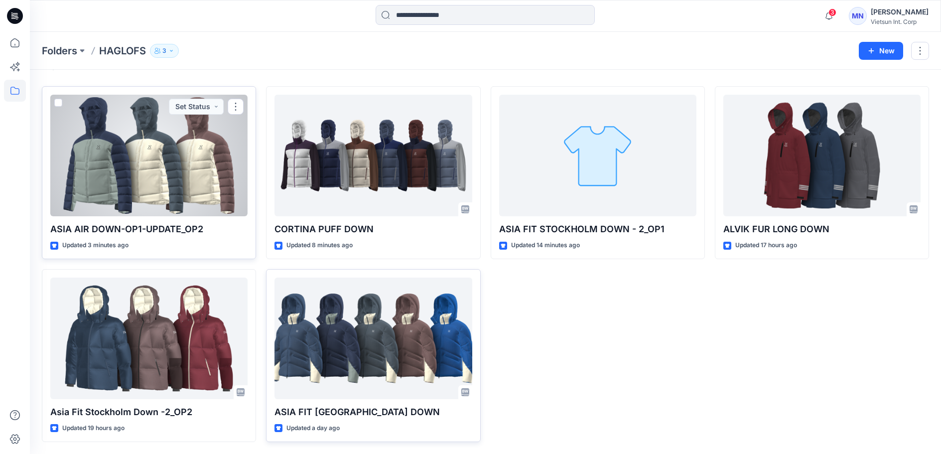
click at [155, 147] on div at bounding box center [148, 156] width 197 height 122
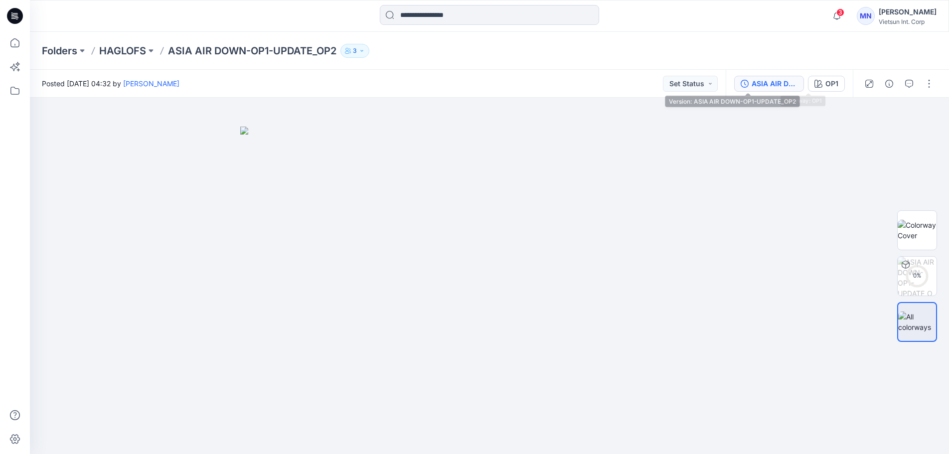
click at [751, 82] on div "ASIA AIR DOWN-OP1-UPDATE_OP2" at bounding box center [774, 83] width 46 height 11
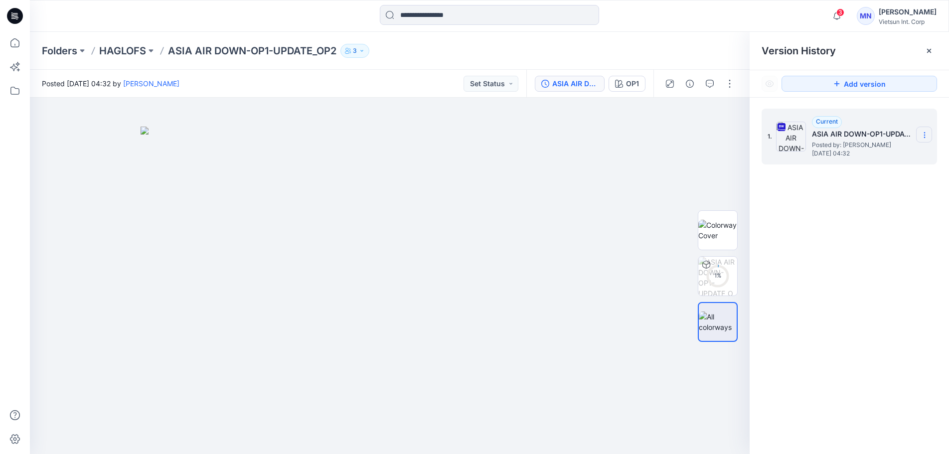
click at [924, 133] on icon at bounding box center [924, 133] width 0 height 0
click at [877, 277] on div "1. Current ASIA AIR DOWN-OP1-UPDATE_OP2 Posted by: [PERSON_NAME] [DATE] 04:32" at bounding box center [848, 283] width 199 height 371
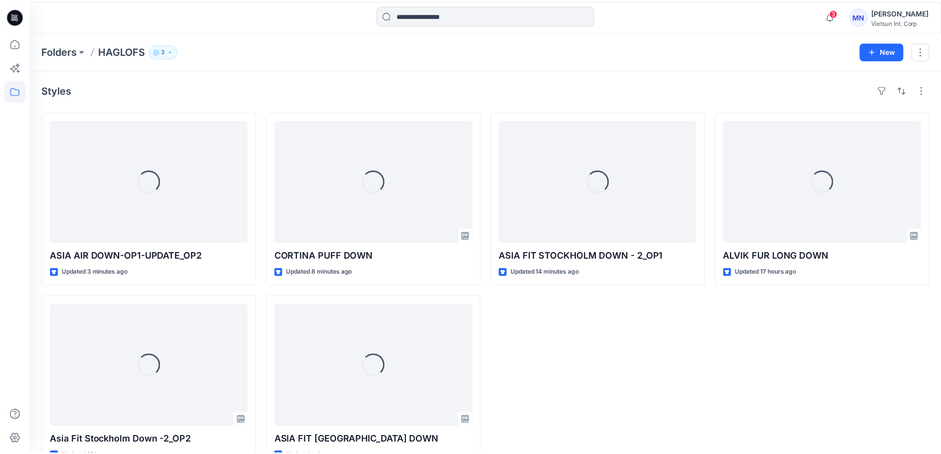
scroll to position [57, 0]
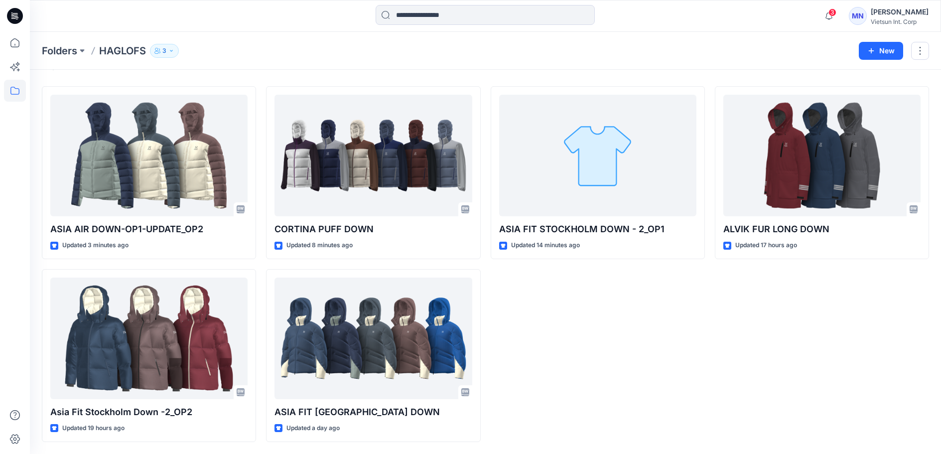
click at [752, 331] on div "ALVIK FUR LONG DOWN Updated 17 hours ago" at bounding box center [822, 264] width 214 height 356
